Goal: Task Accomplishment & Management: Manage account settings

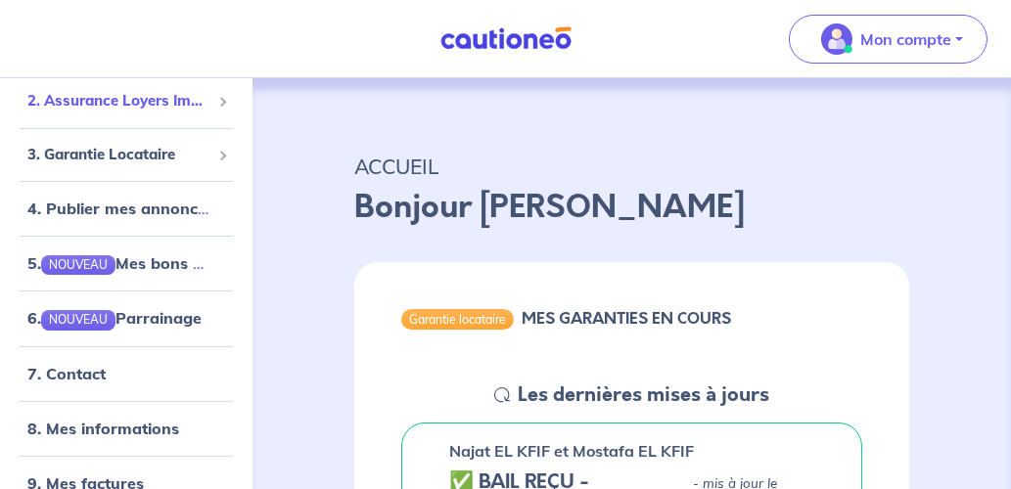
click at [101, 105] on span "2. Assurance Loyers Impayés" at bounding box center [118, 101] width 183 height 23
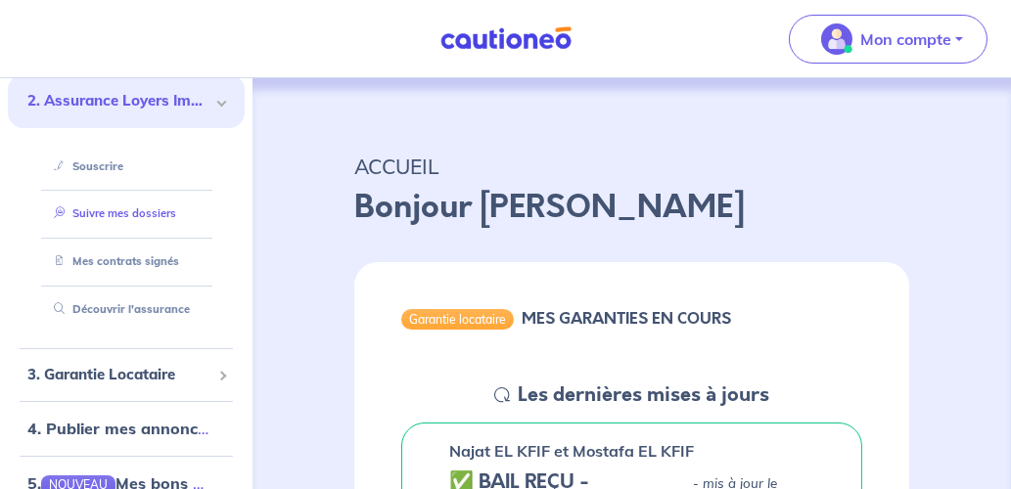
click at [128, 214] on link "Suivre mes dossiers" at bounding box center [111, 214] width 130 height 14
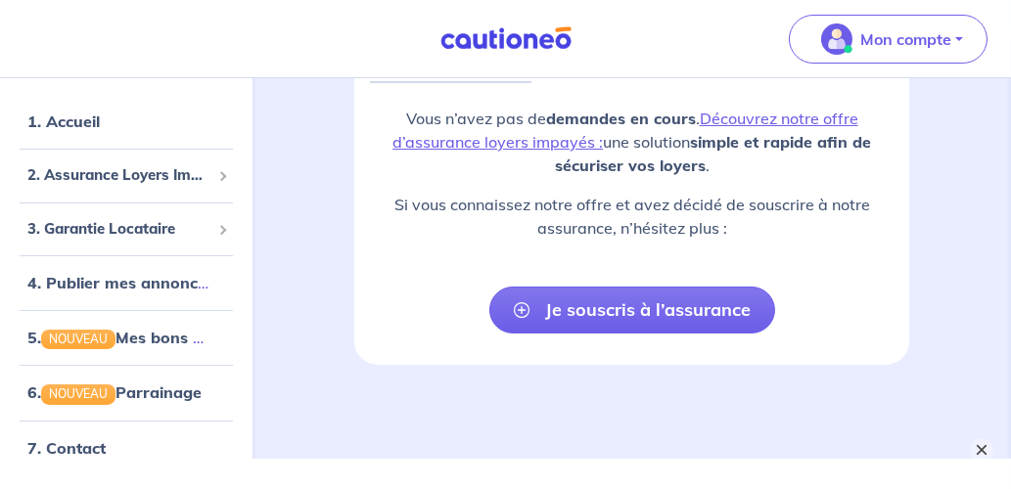
click at [982, 449] on button "×" at bounding box center [981, 450] width 23 height 23
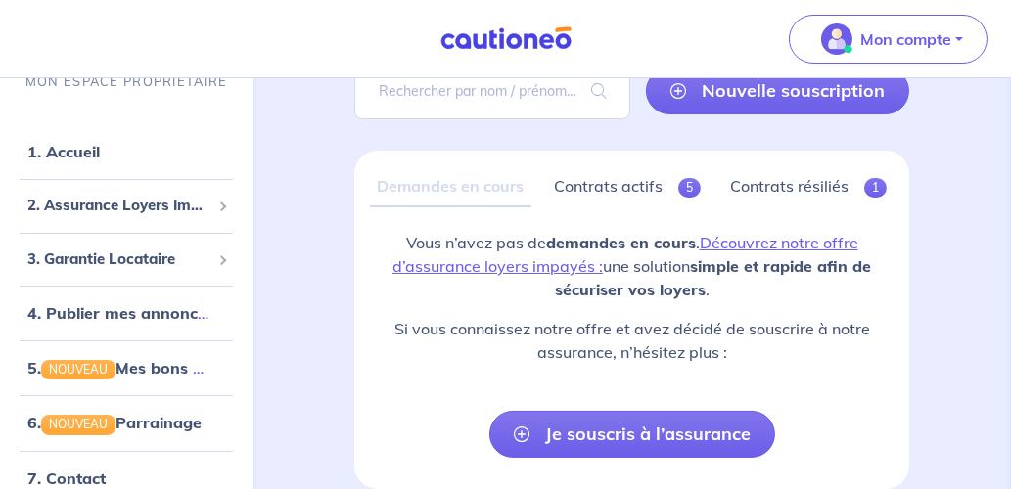
scroll to position [88, 0]
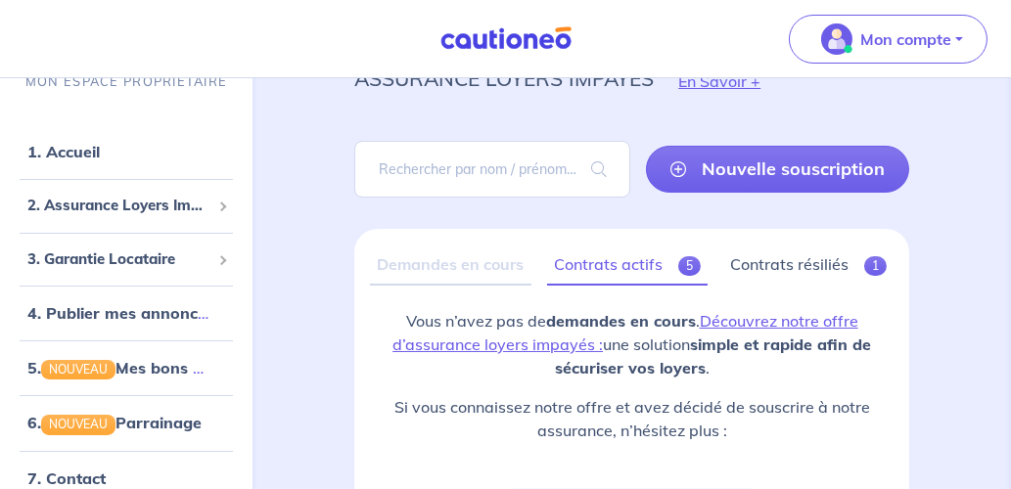
click at [583, 254] on link "Contrats actifs 5" at bounding box center [627, 265] width 161 height 41
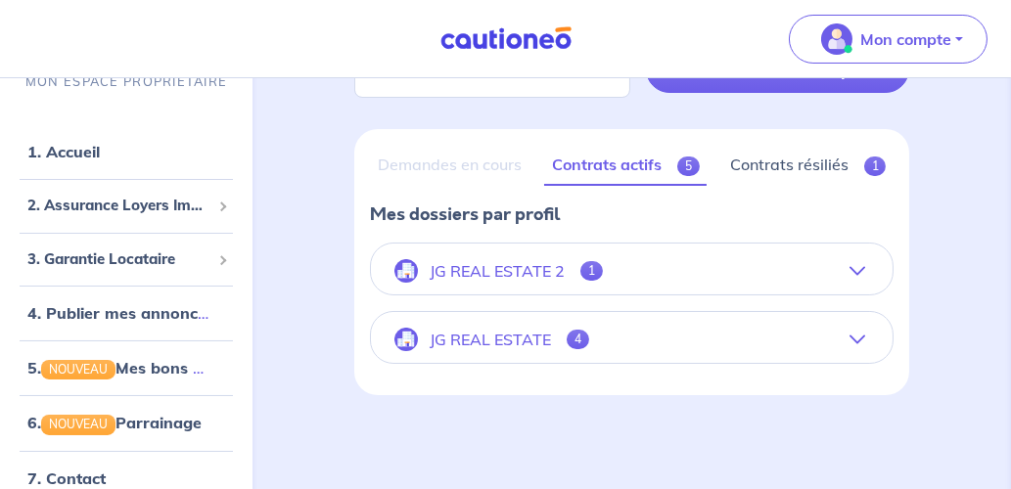
scroll to position [185, 0]
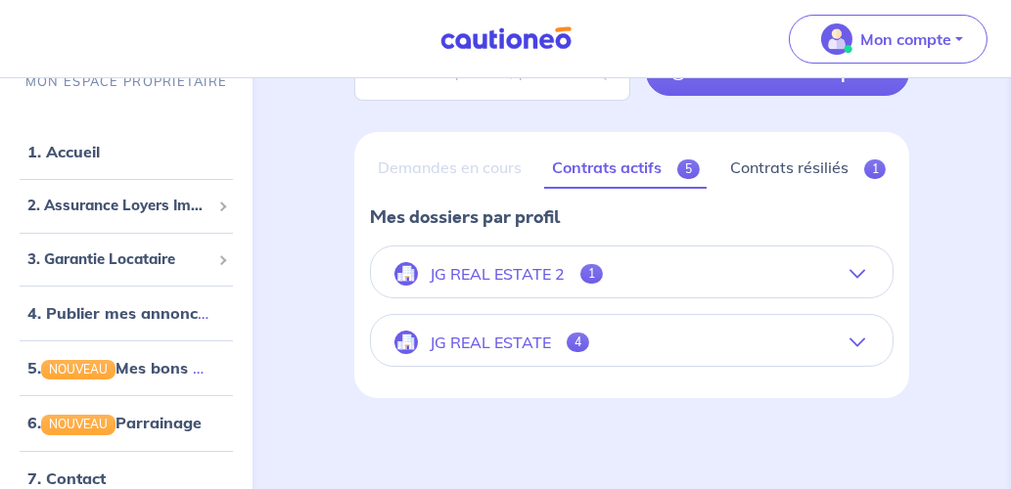
click at [868, 340] on button "JG REAL ESTATE 4" at bounding box center [632, 342] width 522 height 47
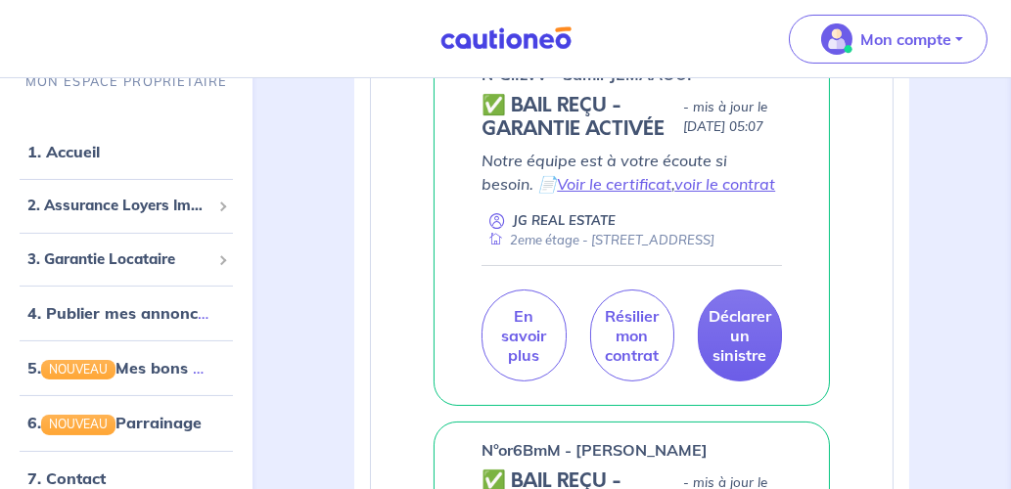
scroll to position [485, 0]
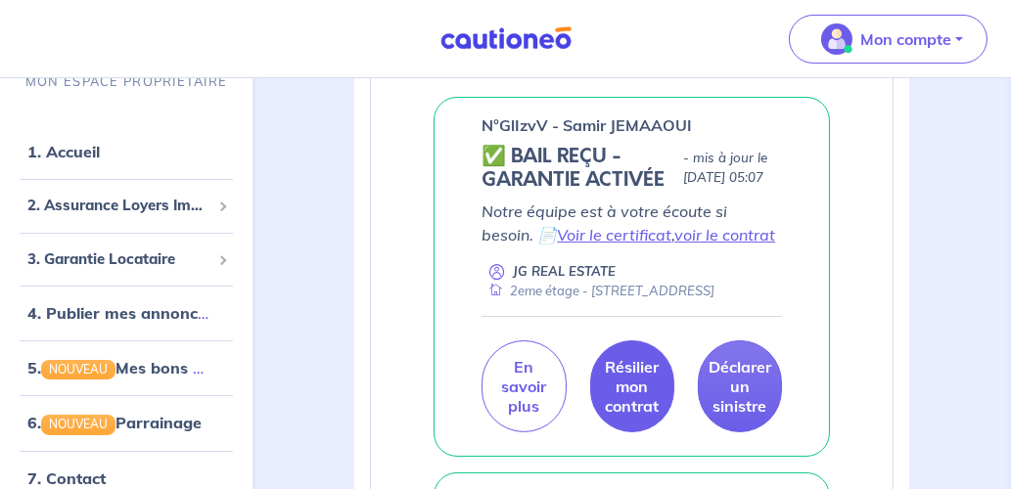
click at [628, 416] on p "Résilier mon contrat" at bounding box center [632, 386] width 54 height 59
click at [632, 416] on p "Résilier mon contrat" at bounding box center [632, 386] width 54 height 59
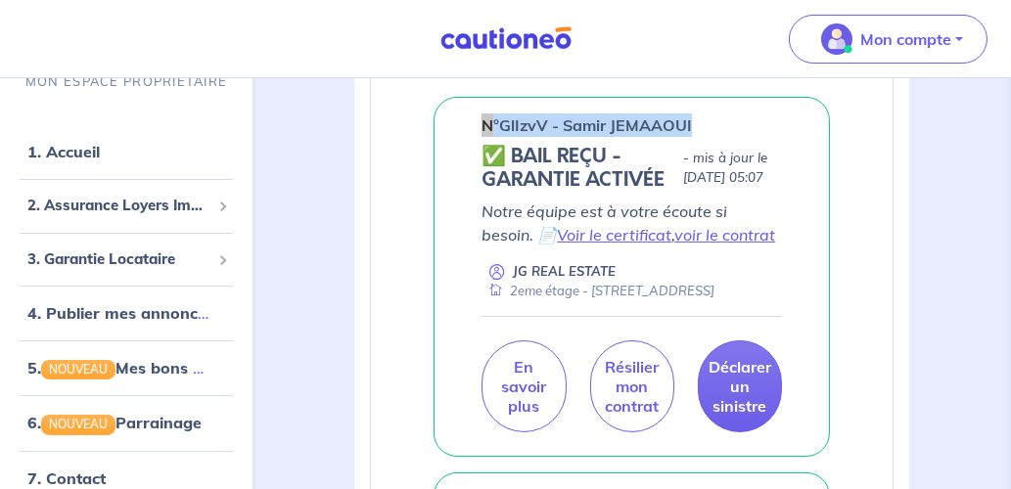
drag, startPoint x: 485, startPoint y: 117, endPoint x: 703, endPoint y: 123, distance: 218.4
click at [703, 123] on div "n°GlIzvV - Samir JEMAAOUI" at bounding box center [632, 125] width 300 height 23
drag, startPoint x: 703, startPoint y: 123, endPoint x: 666, endPoint y: 125, distance: 37.2
copy p "n°GlIzvV - Samir JEMAAOUI"
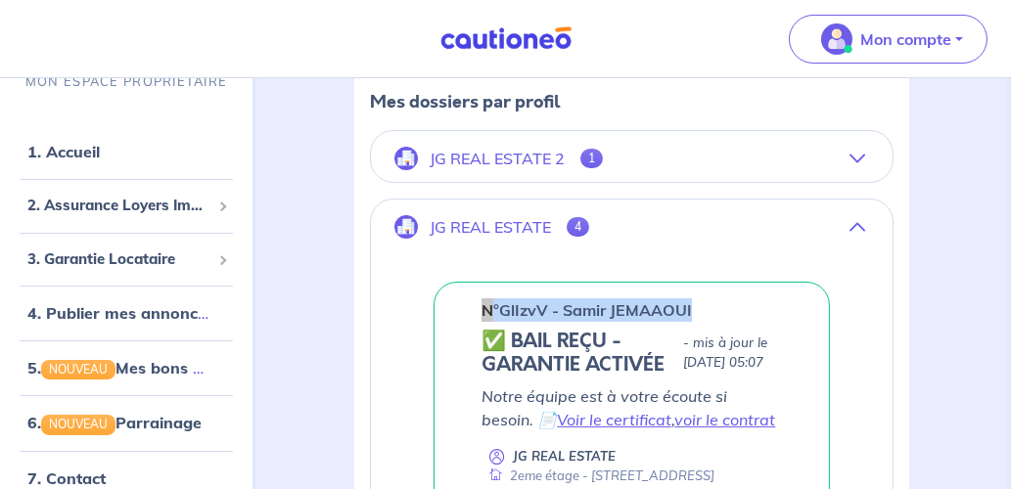
scroll to position [0, 0]
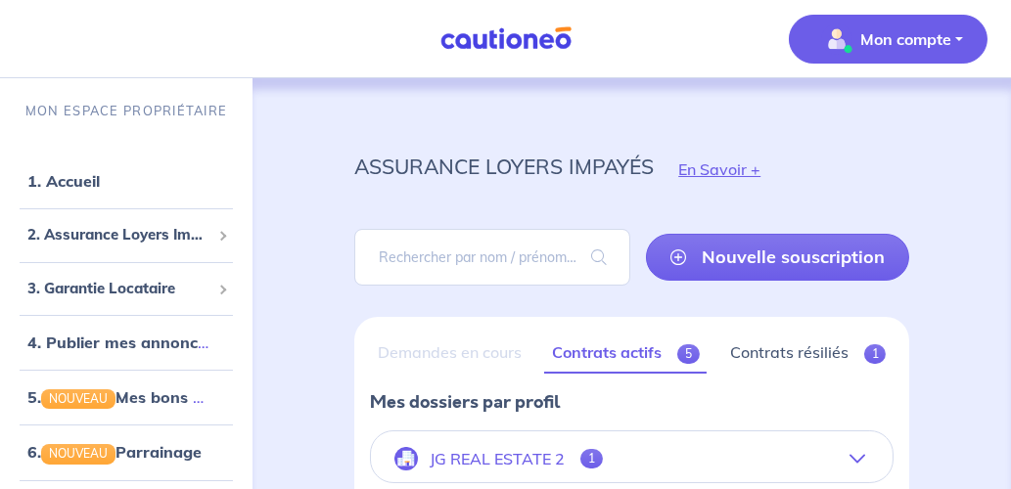
click at [874, 48] on p "Mon compte" at bounding box center [905, 38] width 91 height 23
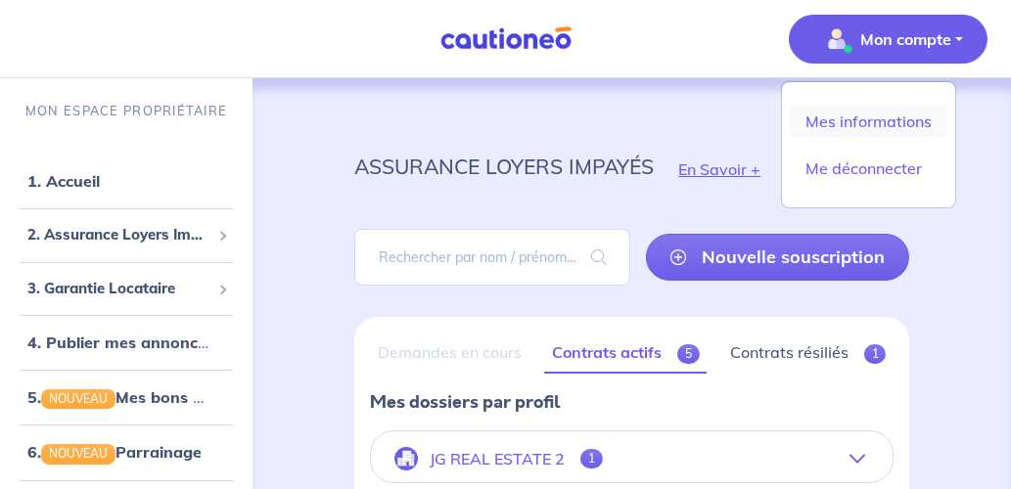
click at [866, 115] on link "Mes informations" at bounding box center [869, 121] width 158 height 31
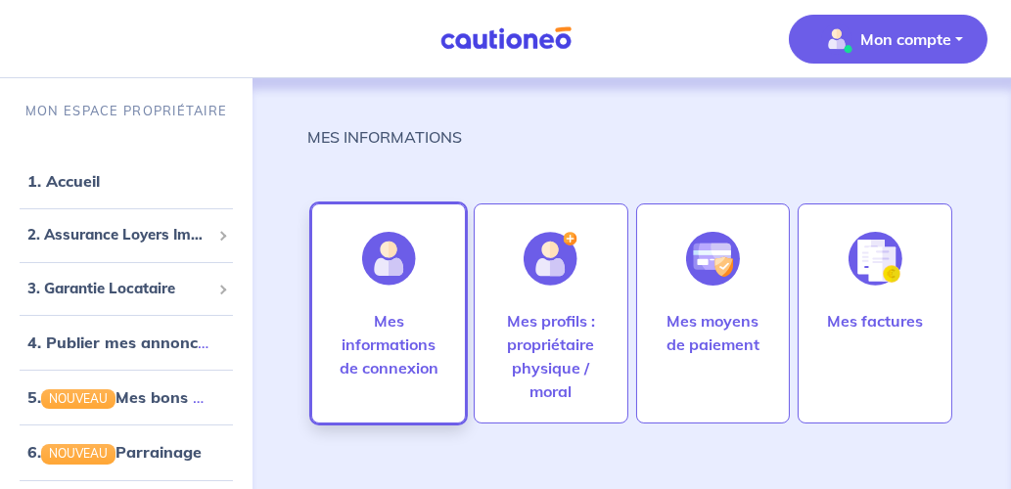
click at [411, 344] on p "Mes informations de connexion" at bounding box center [389, 344] width 114 height 70
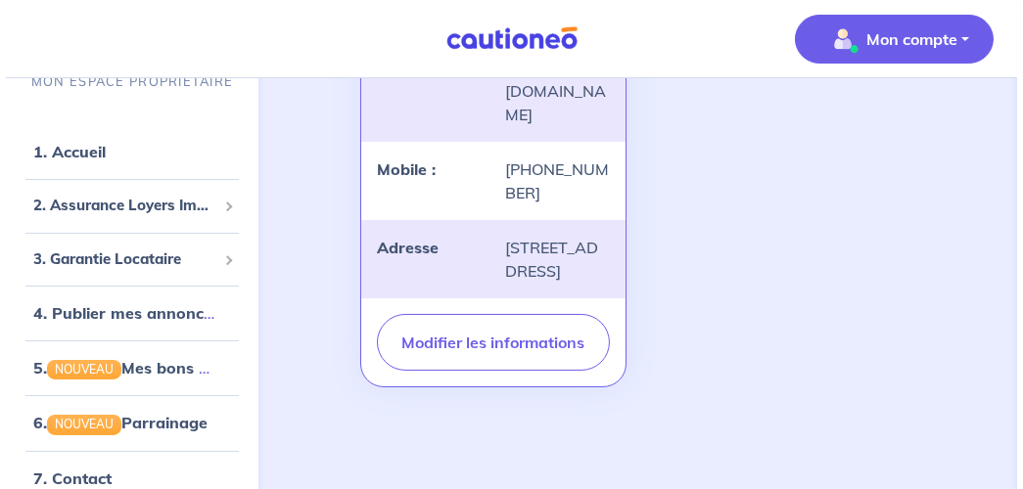
scroll to position [469, 0]
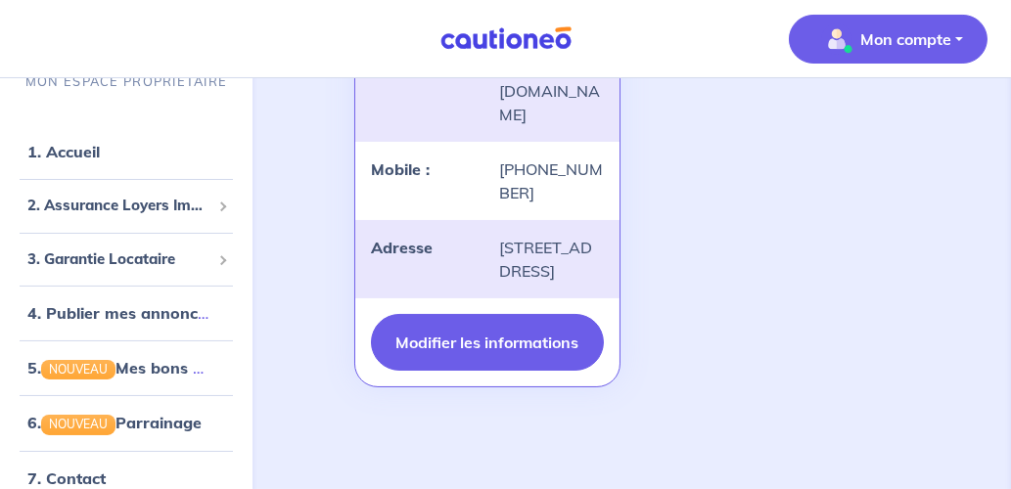
click at [486, 341] on button "Modifier les informations" at bounding box center [487, 342] width 232 height 57
select select "FR"
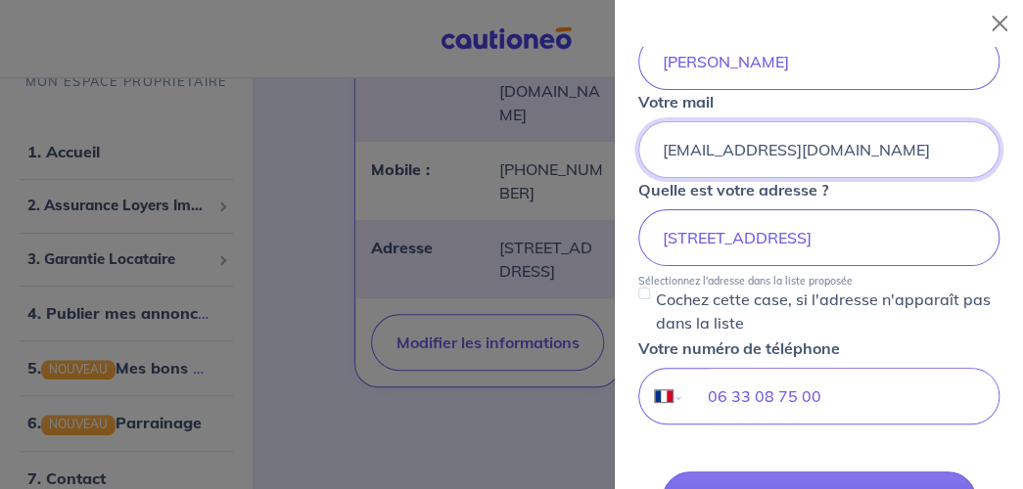
scroll to position [0, 0]
drag, startPoint x: 884, startPoint y: 182, endPoint x: 639, endPoint y: 182, distance: 244.7
click at [639, 178] on input "[EMAIL_ADDRESS][DOMAIN_NAME]" at bounding box center [818, 149] width 361 height 57
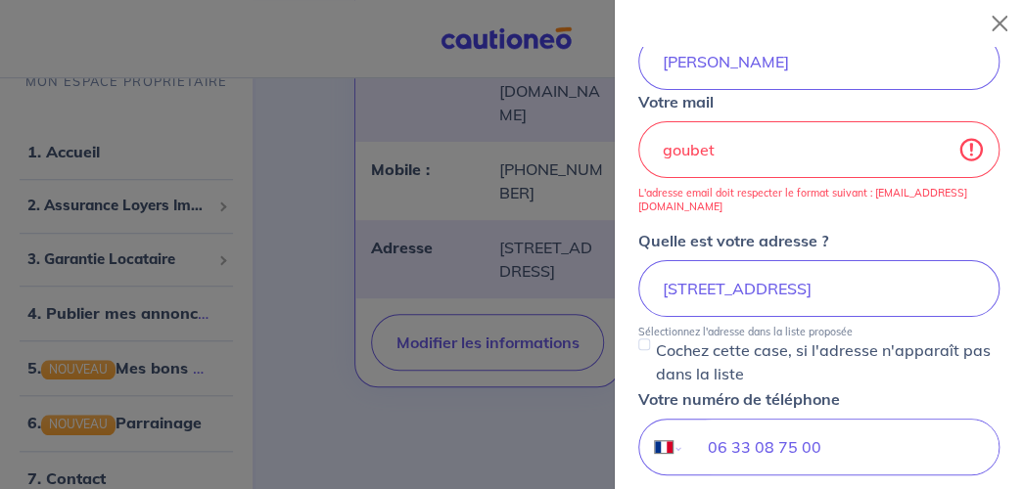
click at [760, 140] on div "Votre mail goubet L'adresse email doit respecter le format suivant : [EMAIL_ADD…" at bounding box center [818, 151] width 361 height 123
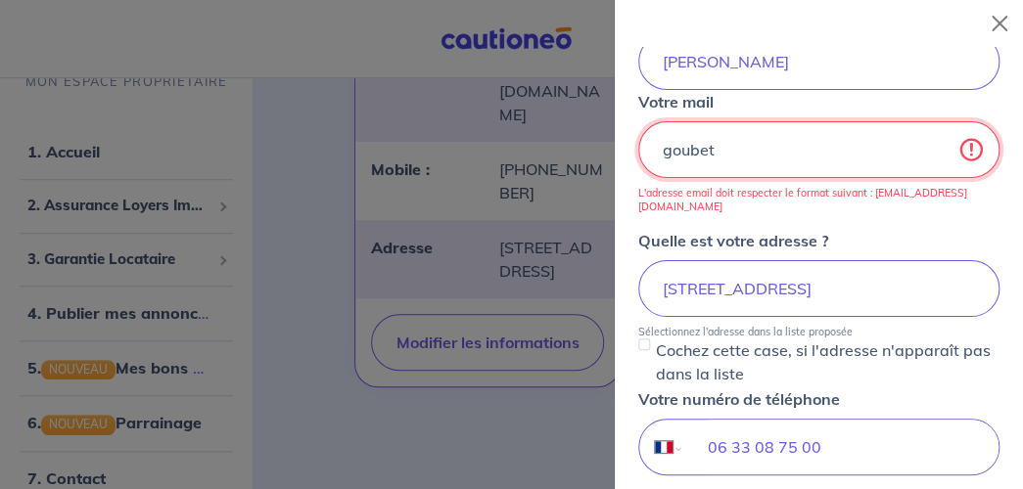
click at [743, 178] on input "goubet" at bounding box center [818, 149] width 361 height 57
click at [747, 177] on input "goubet" at bounding box center [818, 149] width 361 height 57
click at [833, 178] on input "goubet" at bounding box center [818, 149] width 361 height 57
type input "[EMAIL_ADDRESS][DOMAIN_NAME]"
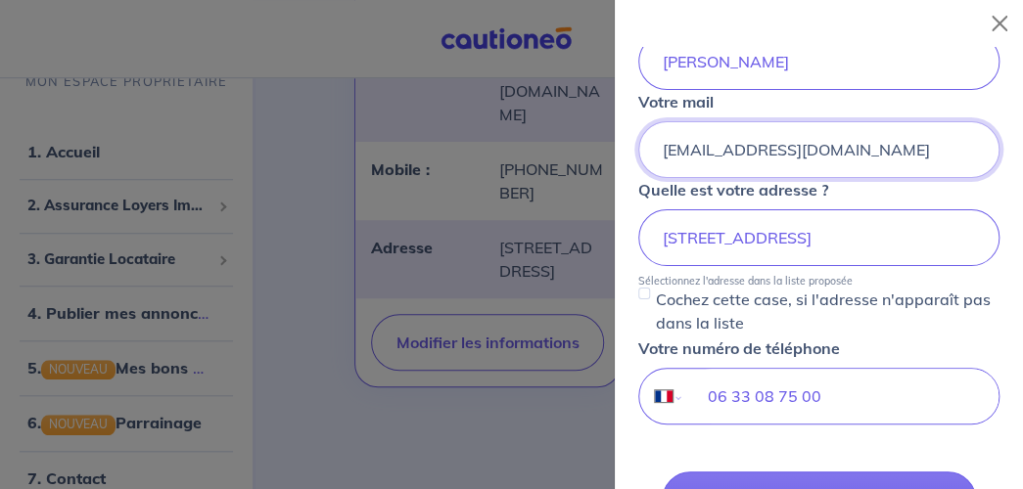
scroll to position [568, 0]
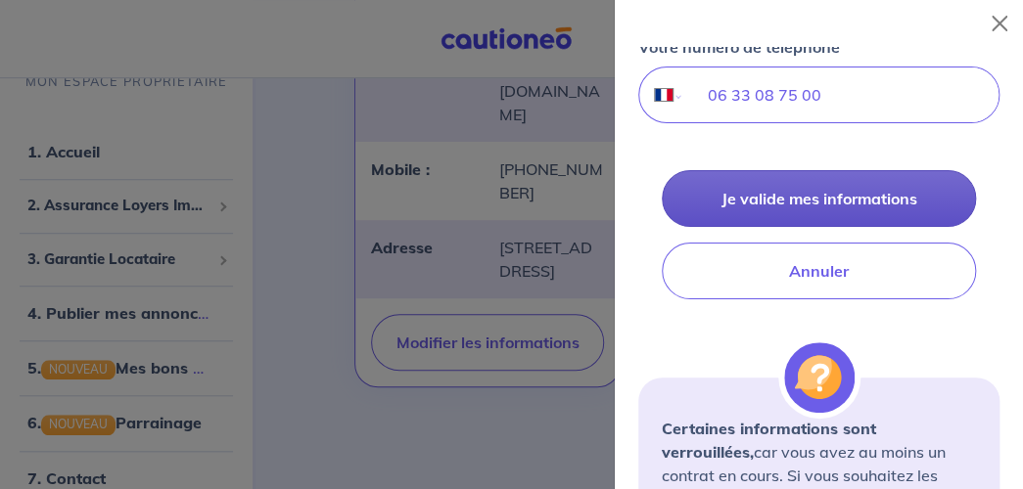
click at [842, 227] on button "Je valide mes informations" at bounding box center [819, 198] width 314 height 57
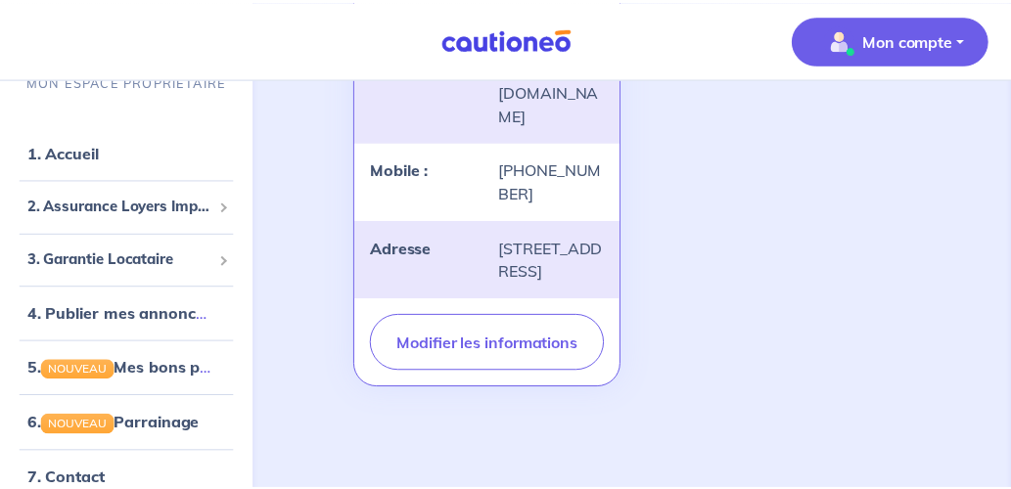
scroll to position [445, 0]
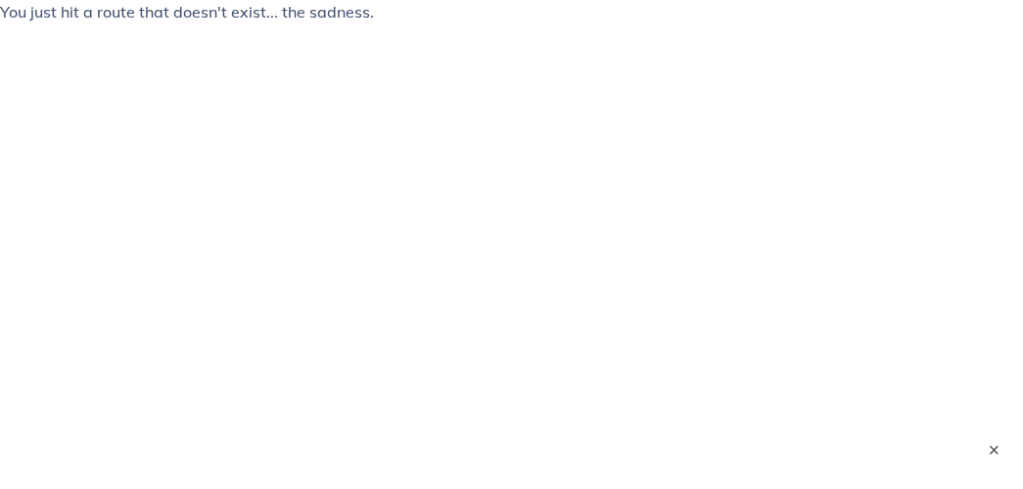
click at [373, 102] on html "You just hit a route that doesn't exist... the sadness. × ×" at bounding box center [511, 51] width 1023 height 102
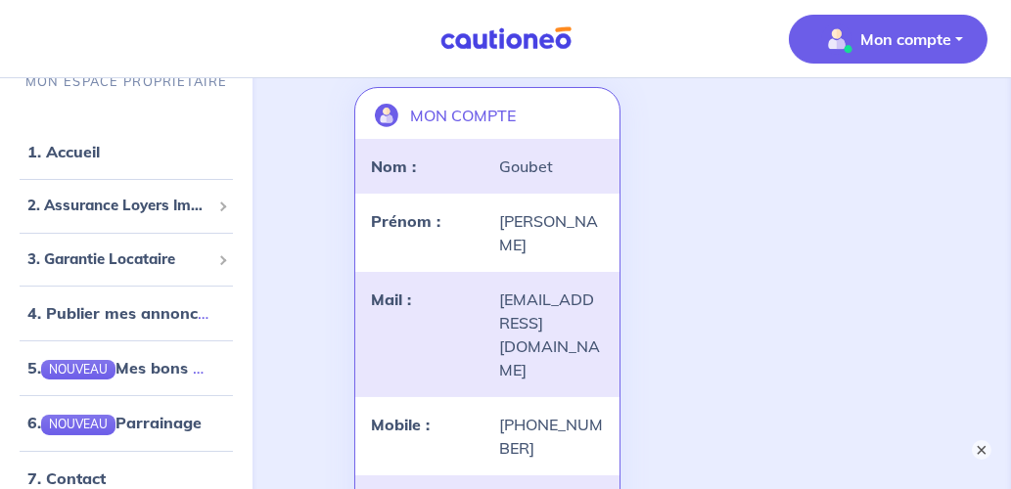
click at [864, 37] on p "Mon compte" at bounding box center [905, 38] width 91 height 23
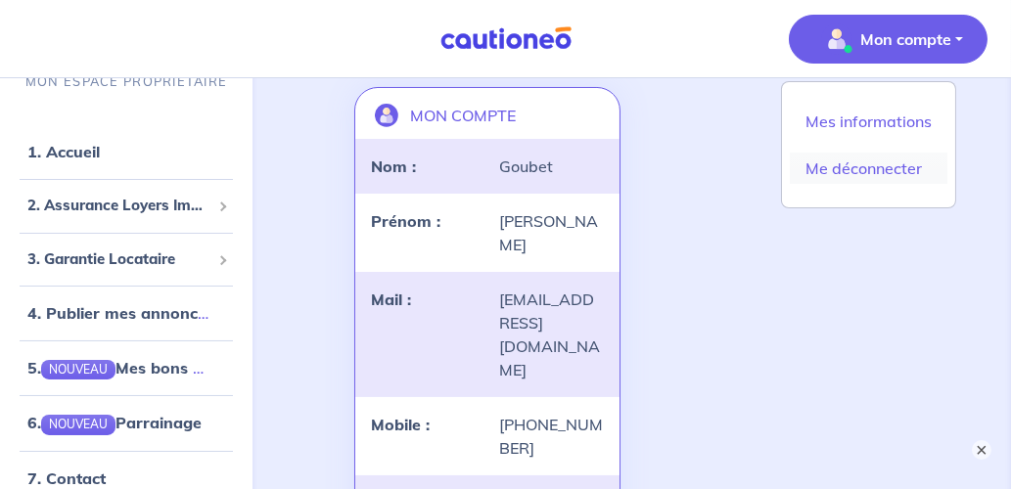
click at [861, 165] on link "Me déconnecter" at bounding box center [869, 168] width 158 height 31
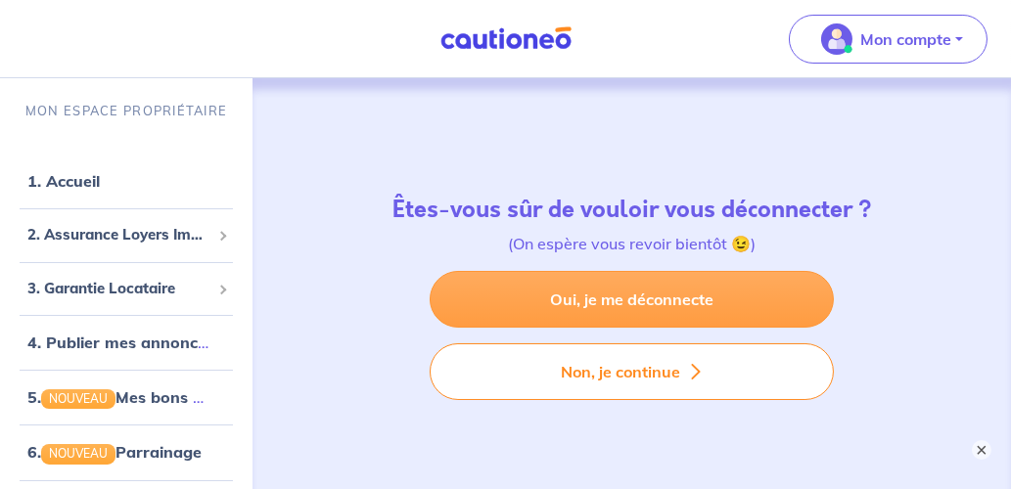
click at [665, 297] on link "Oui, je me déconnecte" at bounding box center [632, 299] width 404 height 57
